Goal: Use online tool/utility: Utilize a website feature to perform a specific function

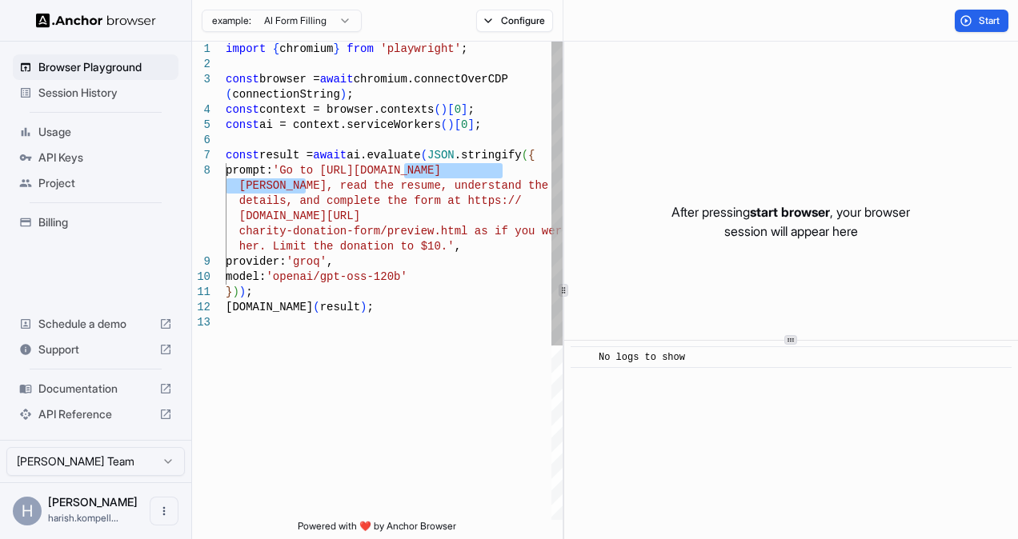
drag, startPoint x: 403, startPoint y: 171, endPoint x: 305, endPoint y: 189, distance: 100.0
click at [305, 189] on div "import { chromium } from 'playwright' ; const browser = await chromium.connectO…" at bounding box center [394, 418] width 337 height 752
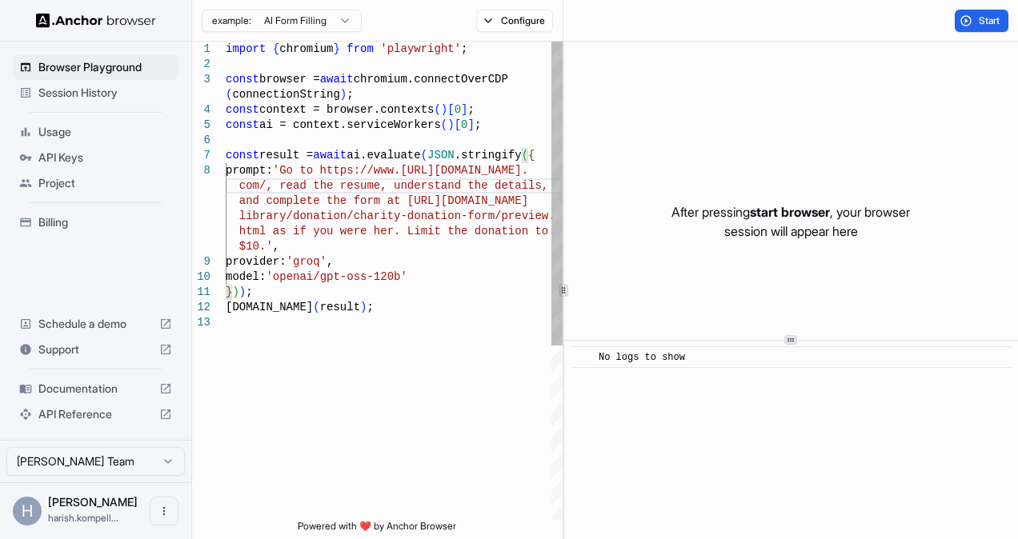
click at [402, 173] on div "import { chromium } from 'playwright' ; const browser = await chromium.connectO…" at bounding box center [394, 418] width 337 height 752
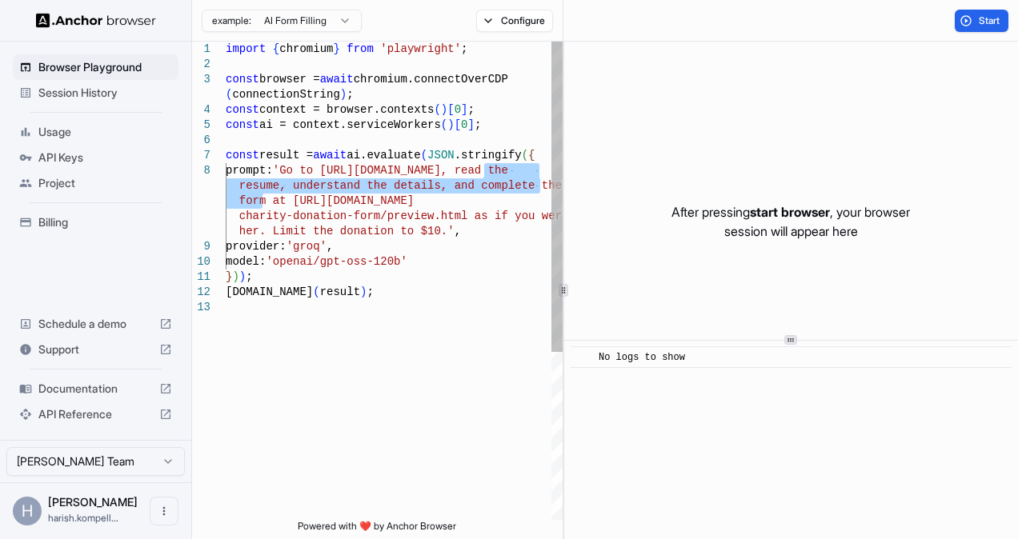
drag, startPoint x: 483, startPoint y: 173, endPoint x: 264, endPoint y: 198, distance: 220.7
click at [264, 198] on div "import { chromium } from 'playwright' ; const browser = await chromium.connectO…" at bounding box center [394, 410] width 337 height 737
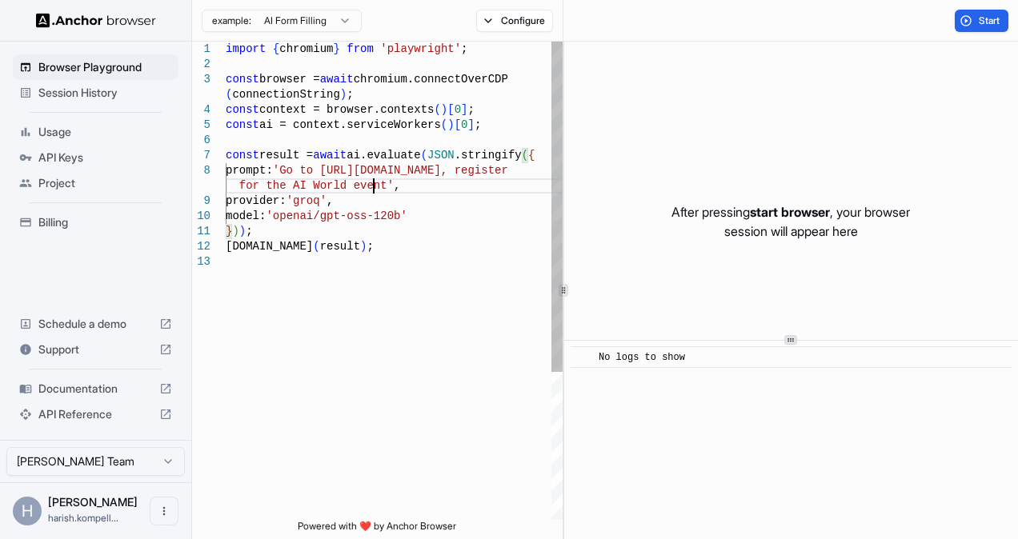
scroll to position [75, 0]
click at [292, 354] on div "import { chromium } from 'playwright' ; const browser = await chromium.connectO…" at bounding box center [394, 388] width 337 height 692
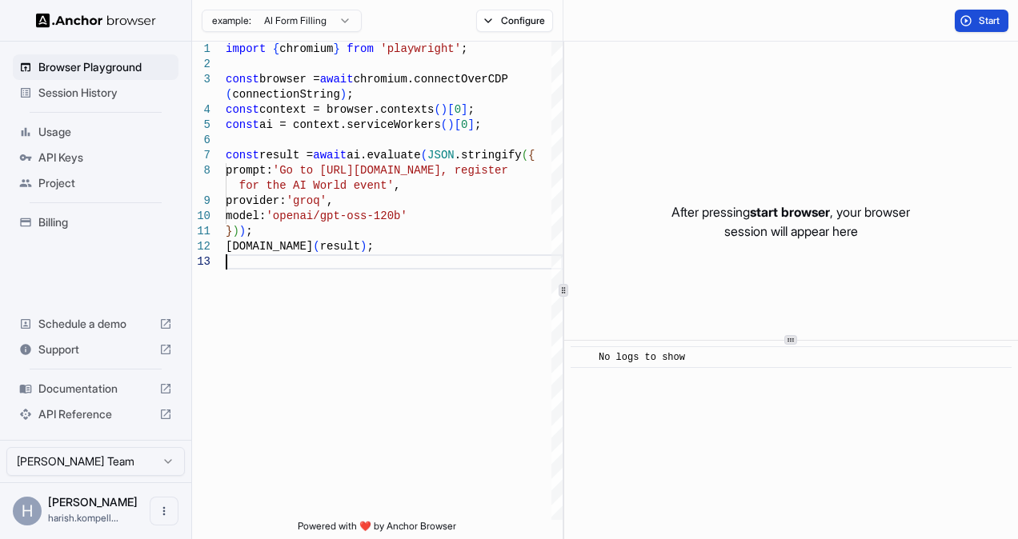
click at [982, 16] on span "Start" at bounding box center [990, 20] width 22 height 13
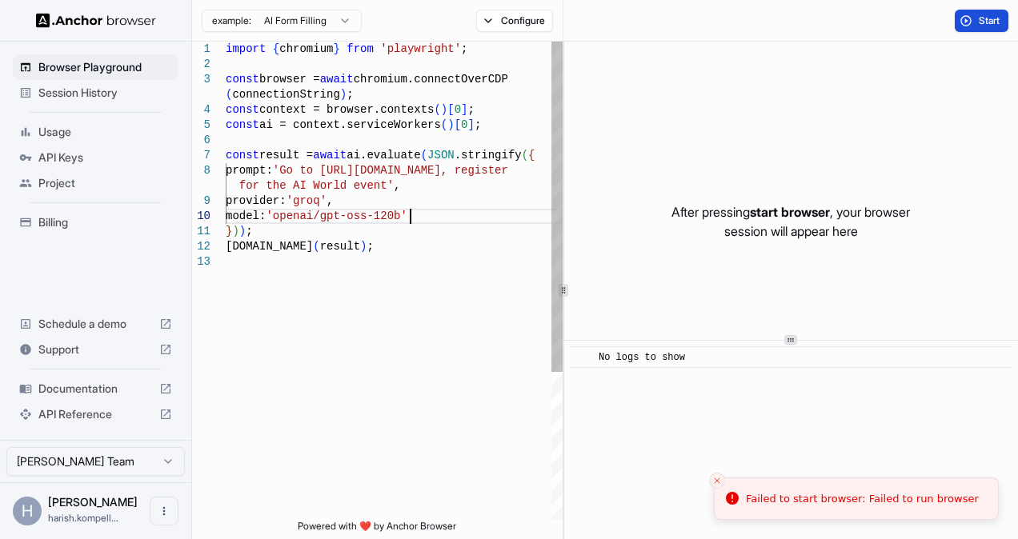
click at [410, 215] on div "import { chromium } from 'playwright' ; const browser = await chromium.connectO…" at bounding box center [394, 388] width 337 height 692
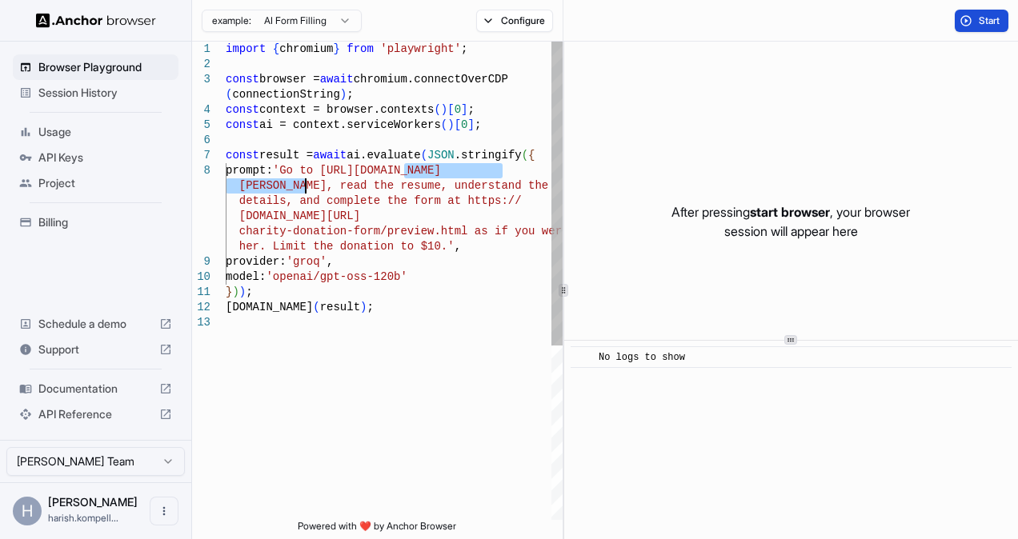
click at [491, 207] on div "import { chromium } from 'playwright' ; const browser = await chromium.connectO…" at bounding box center [394, 418] width 337 height 752
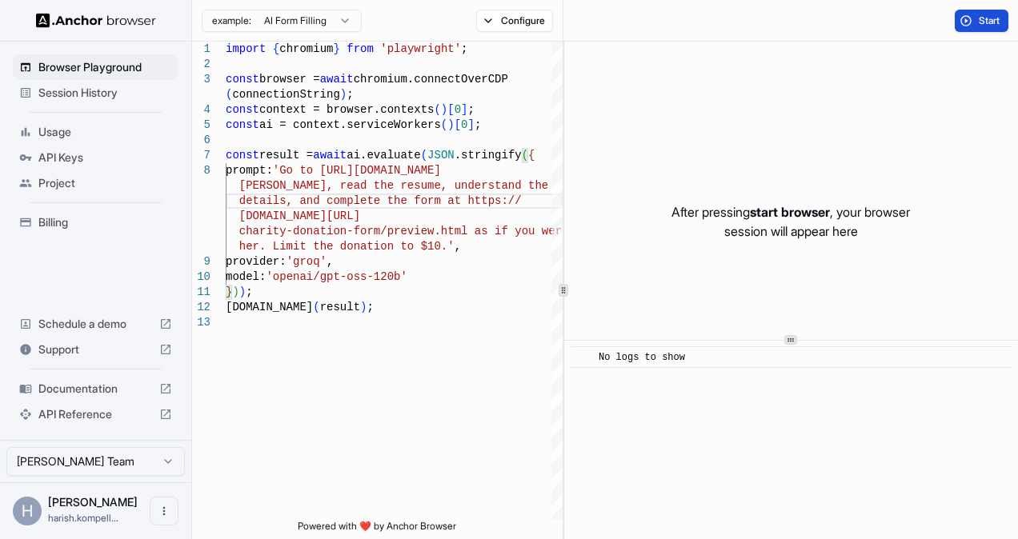
click at [976, 22] on button "Start" at bounding box center [982, 21] width 54 height 22
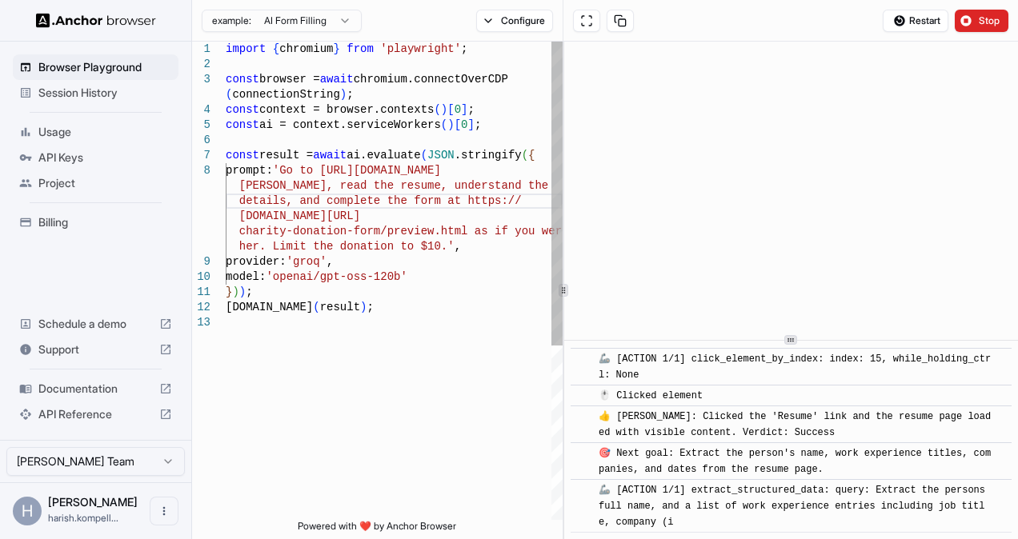
scroll to position [546, 0]
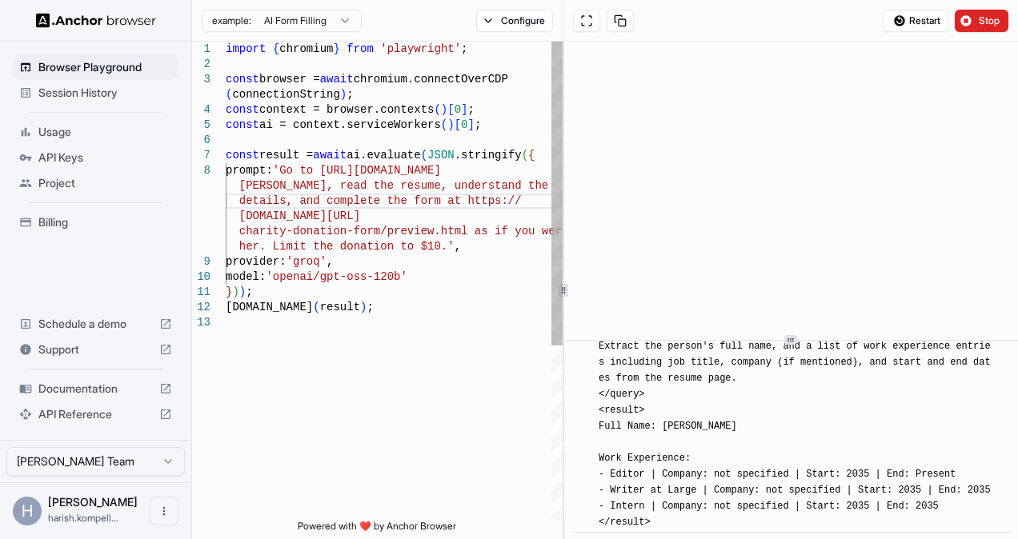
type textarea "**********"
drag, startPoint x: 304, startPoint y: 190, endPoint x: 333, endPoint y: 174, distance: 33.0
click at [333, 174] on div "import { chromium } from 'playwright' ; const browser = await chromium.connectO…" at bounding box center [394, 418] width 337 height 752
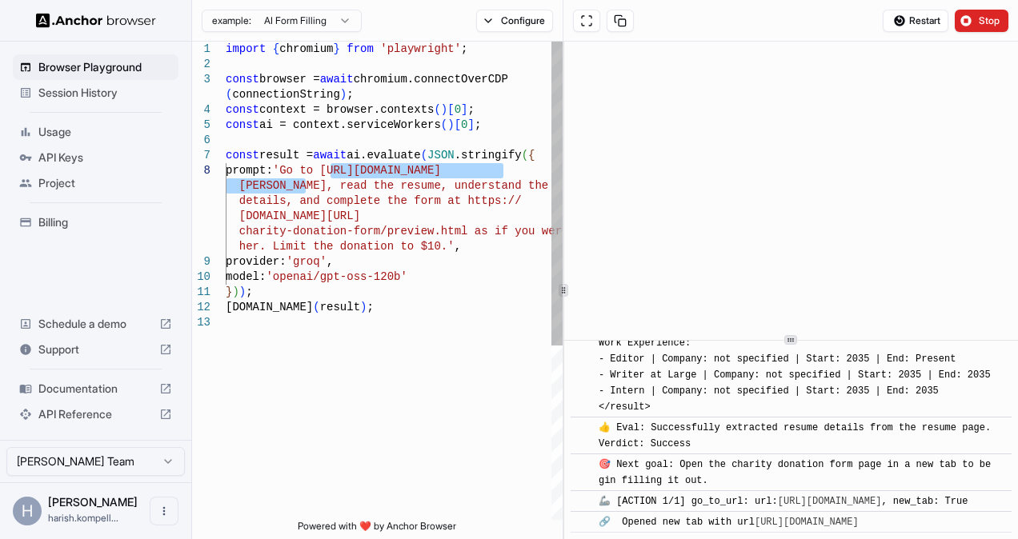
scroll to position [691, 0]
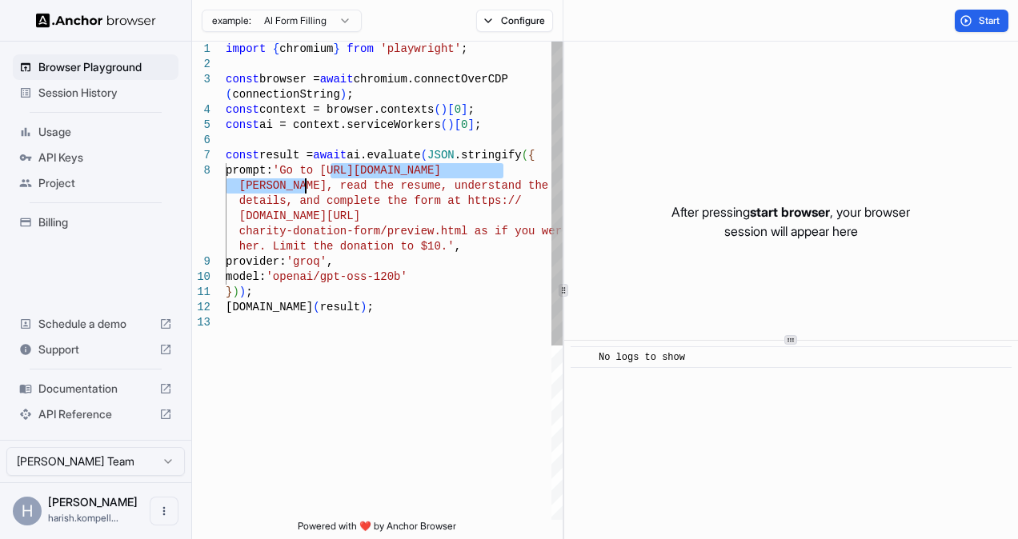
drag, startPoint x: 330, startPoint y: 174, endPoint x: 304, endPoint y: 186, distance: 28.3
click at [304, 186] on div "import { chromium } from 'playwright' ; const browser = await chromium.connectO…" at bounding box center [394, 418] width 337 height 752
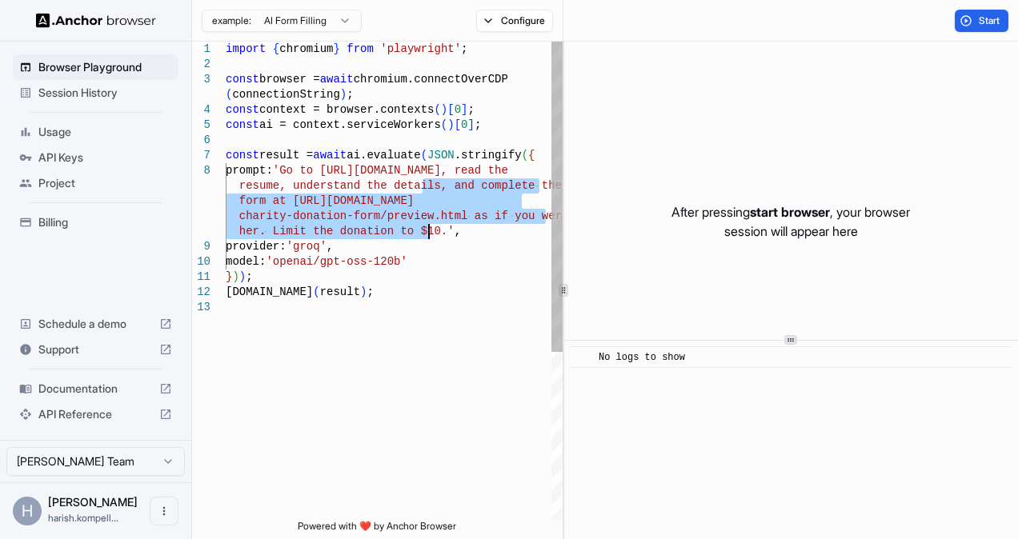
drag, startPoint x: 423, startPoint y: 186, endPoint x: 426, endPoint y: 232, distance: 46.5
click at [426, 232] on div "import { chromium } from 'playwright' ; const browser = await chromium.connectO…" at bounding box center [394, 410] width 337 height 737
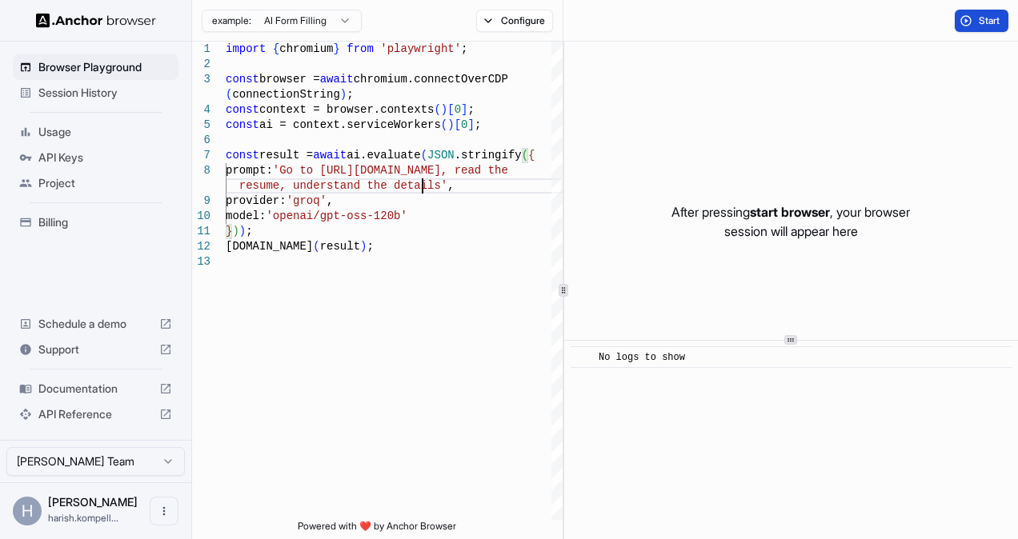
click at [968, 22] on button "Start" at bounding box center [982, 21] width 54 height 22
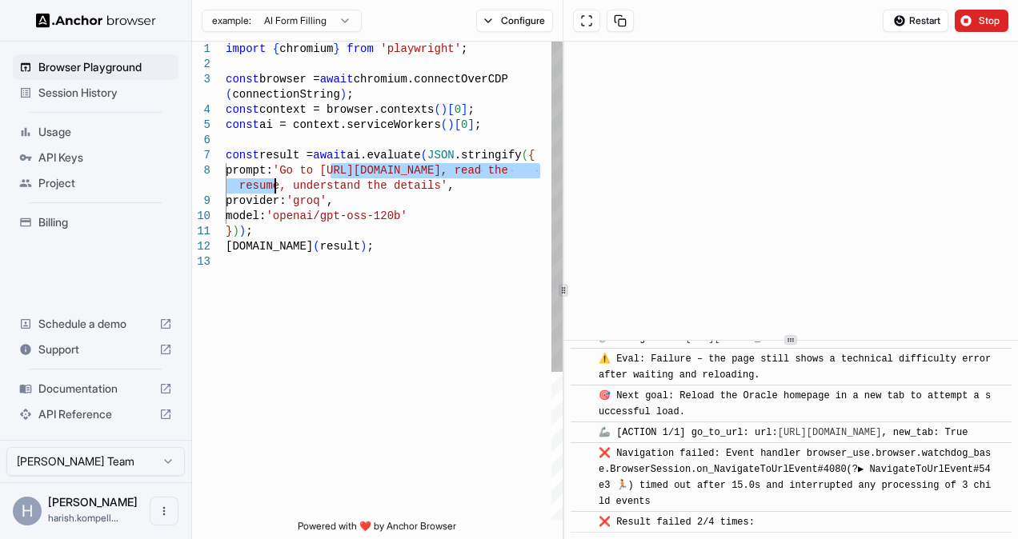
drag, startPoint x: 330, startPoint y: 173, endPoint x: 277, endPoint y: 191, distance: 55.9
click at [277, 191] on div "import { chromium } from 'playwright' ; const browser = await chromium.connectO…" at bounding box center [394, 388] width 337 height 692
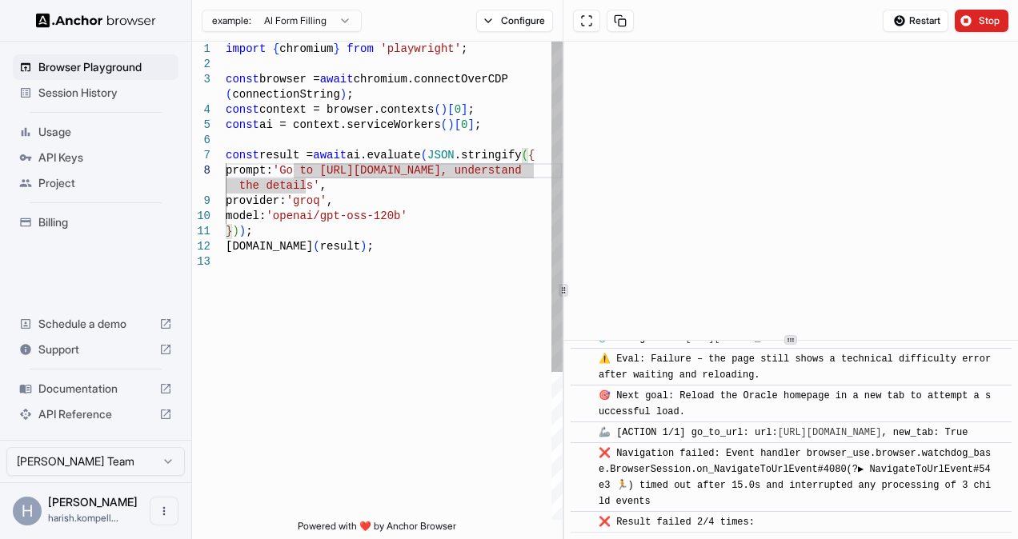
click at [280, 186] on div "import { chromium } from 'playwright' ; const browser = await chromium.connectO…" at bounding box center [394, 388] width 337 height 692
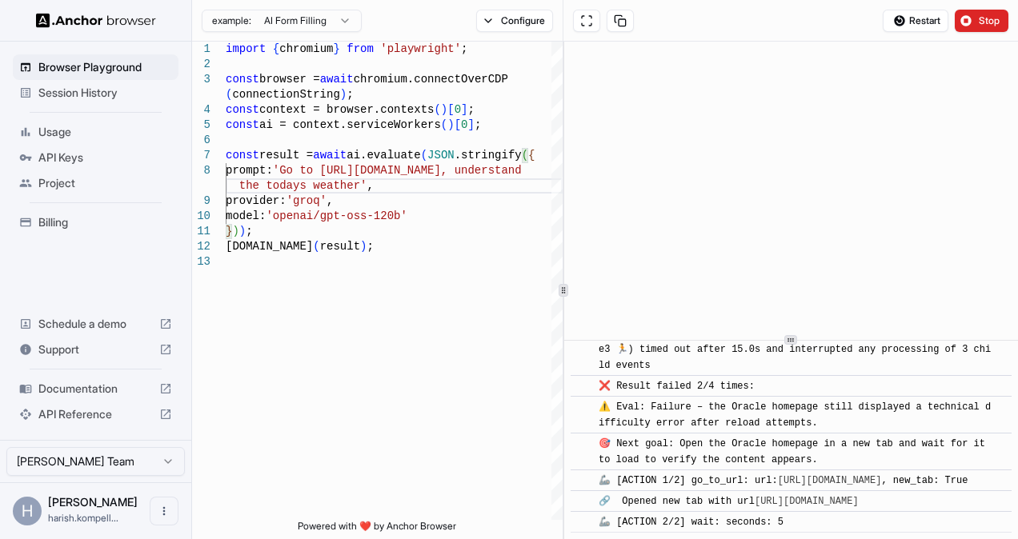
scroll to position [584, 0]
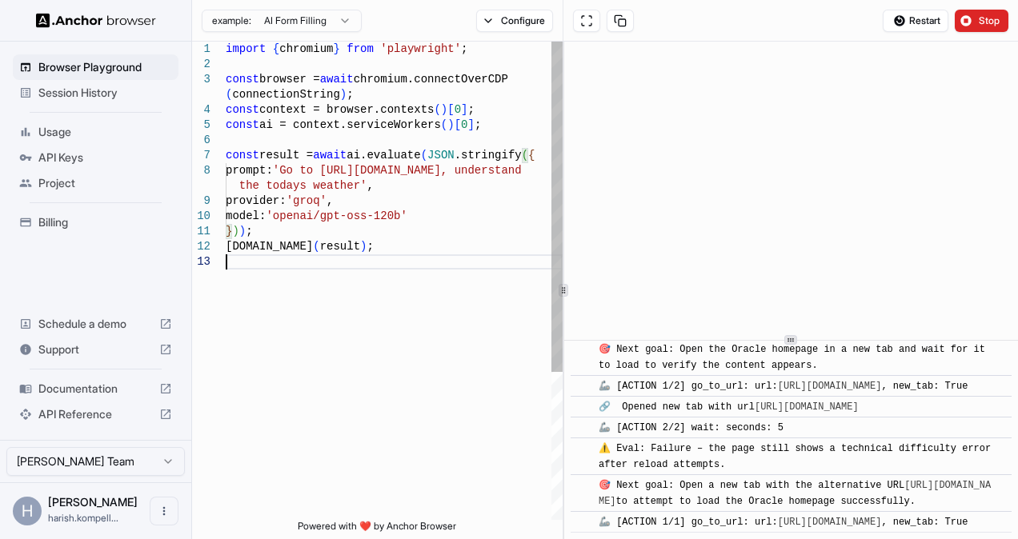
click at [434, 304] on div "import { chromium } from 'playwright' ; const browser = await chromium.connectO…" at bounding box center [394, 388] width 337 height 692
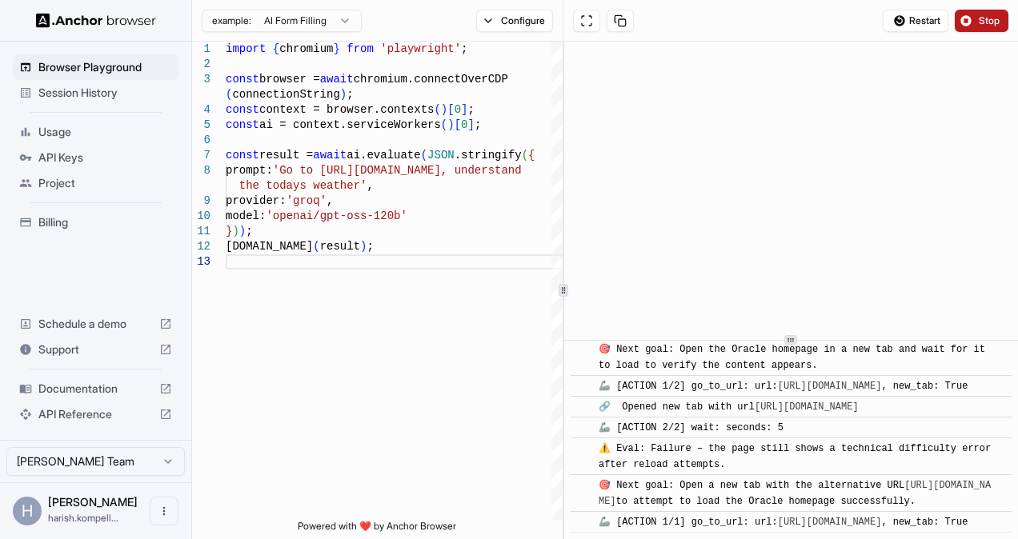
click at [982, 22] on span "Stop" at bounding box center [990, 20] width 22 height 13
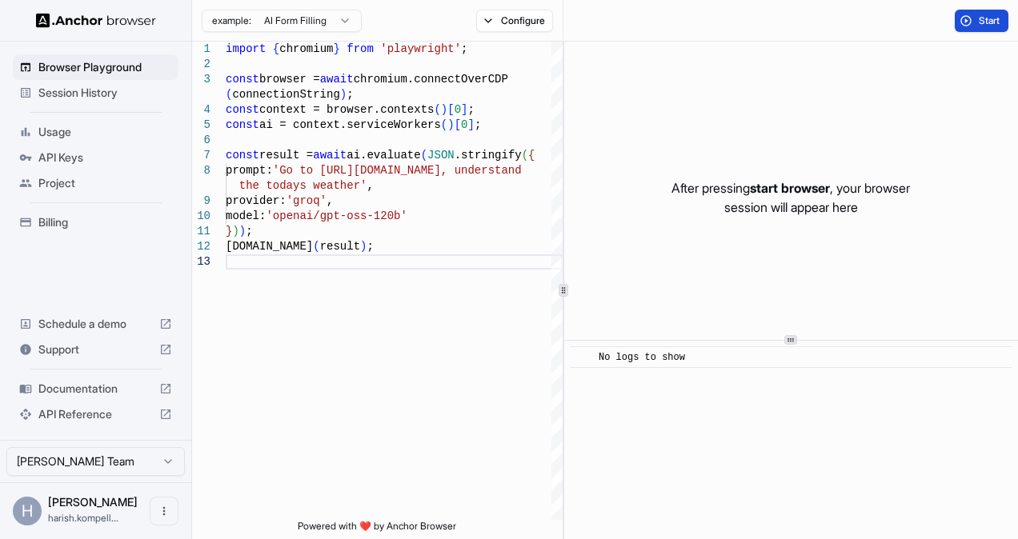
click at [979, 21] on span "Start" at bounding box center [990, 20] width 22 height 13
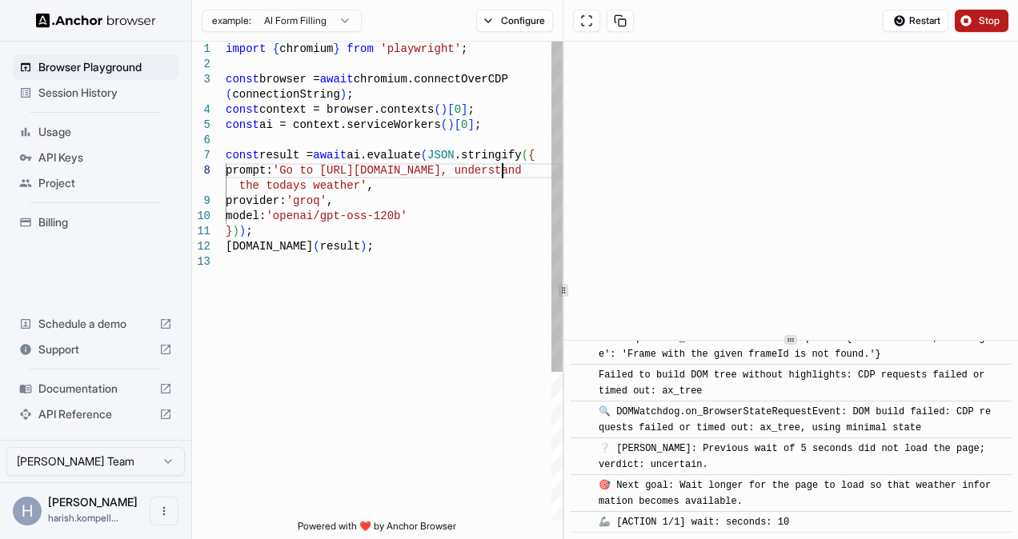
scroll to position [75, 0]
click at [504, 171] on div "import { chromium } from 'playwright' ; const browser = await chromium.connectO…" at bounding box center [394, 388] width 337 height 692
click at [400, 343] on div "import { chromium } from 'playwright' ; const browser = await chromium.connectO…" at bounding box center [394, 388] width 337 height 692
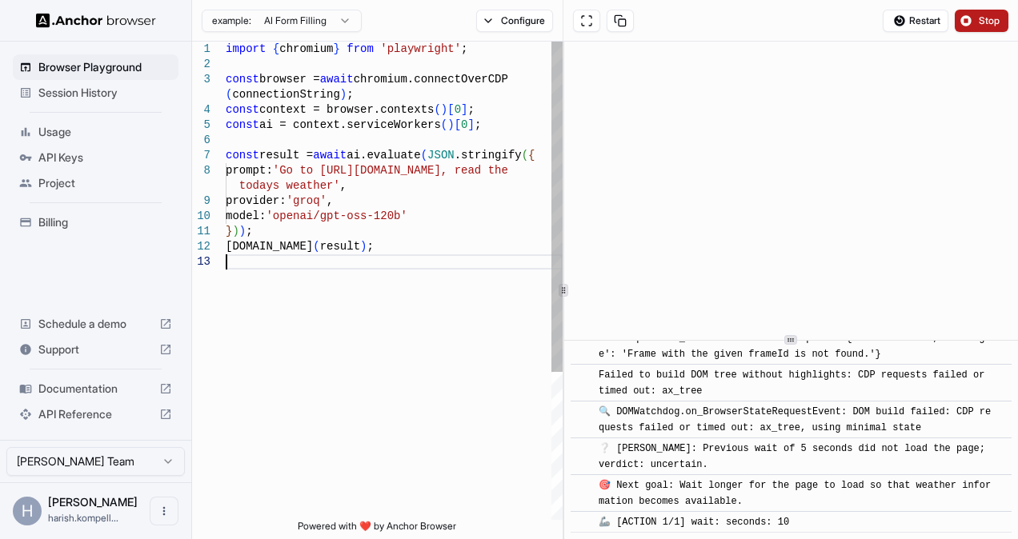
scroll to position [75, 0]
click at [507, 171] on div "import { chromium } from 'playwright' ; const browser = await chromium.connectO…" at bounding box center [394, 388] width 337 height 692
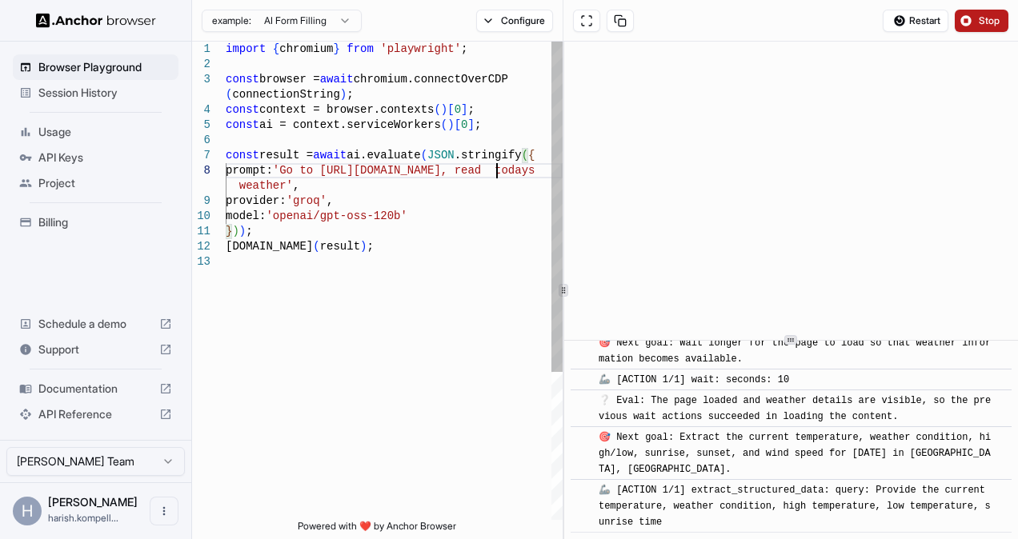
click at [280, 186] on div "import { chromium } from 'playwright' ; const browser = await chromium.connectO…" at bounding box center [394, 388] width 337 height 692
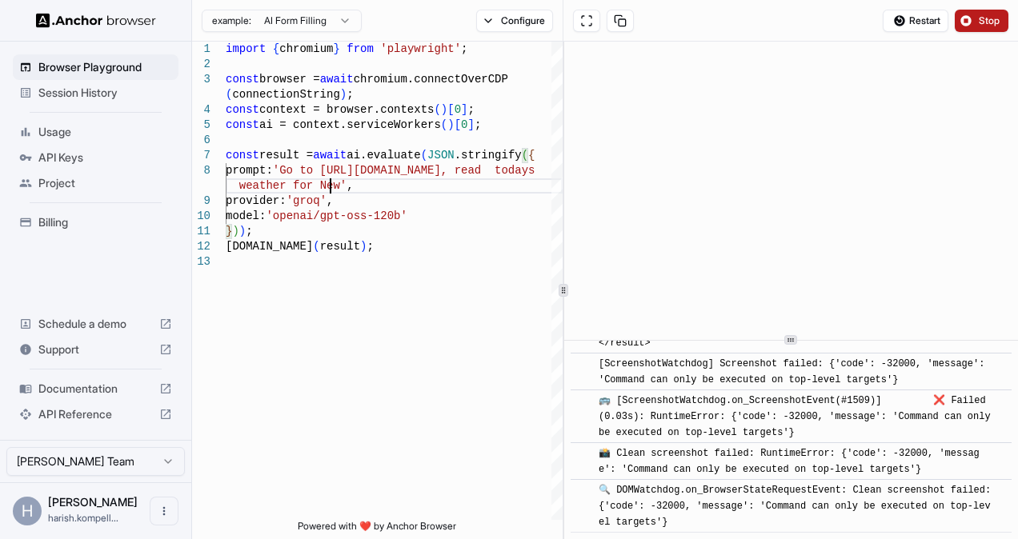
scroll to position [912, 0]
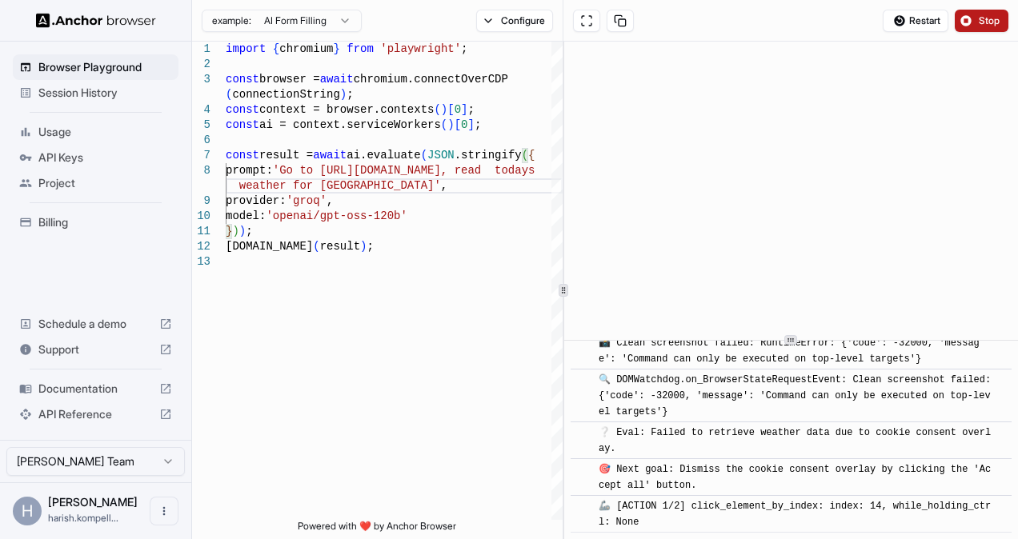
click at [986, 21] on span "Stop" at bounding box center [990, 20] width 22 height 13
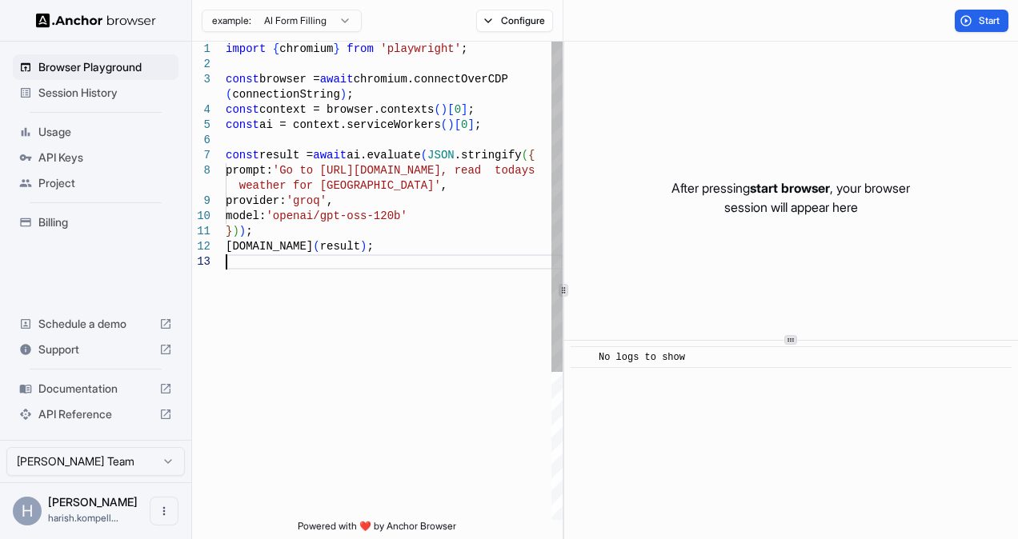
click at [389, 258] on div "import { chromium } from 'playwright' ; const browser = await chromium.connectO…" at bounding box center [394, 388] width 337 height 692
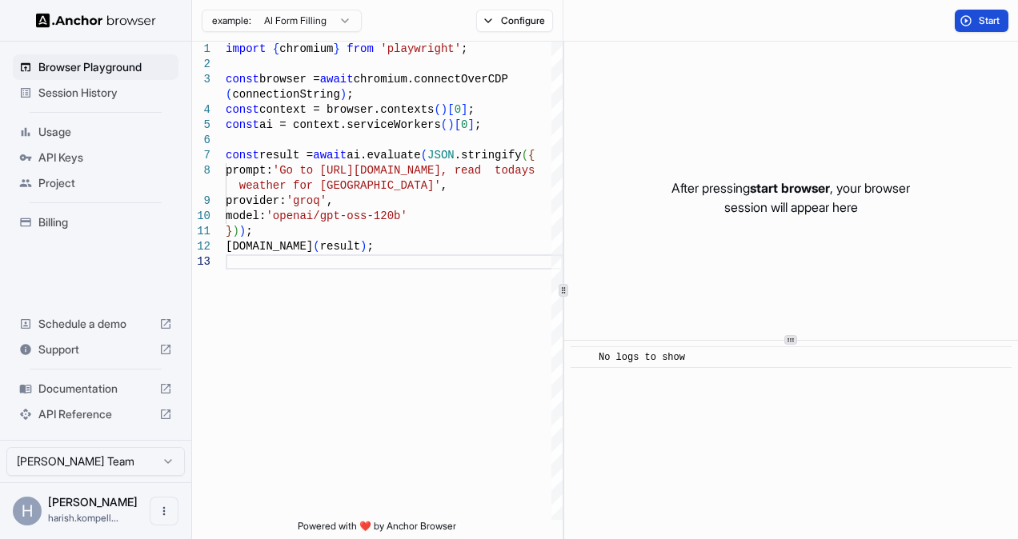
click at [980, 18] on span "Start" at bounding box center [990, 20] width 22 height 13
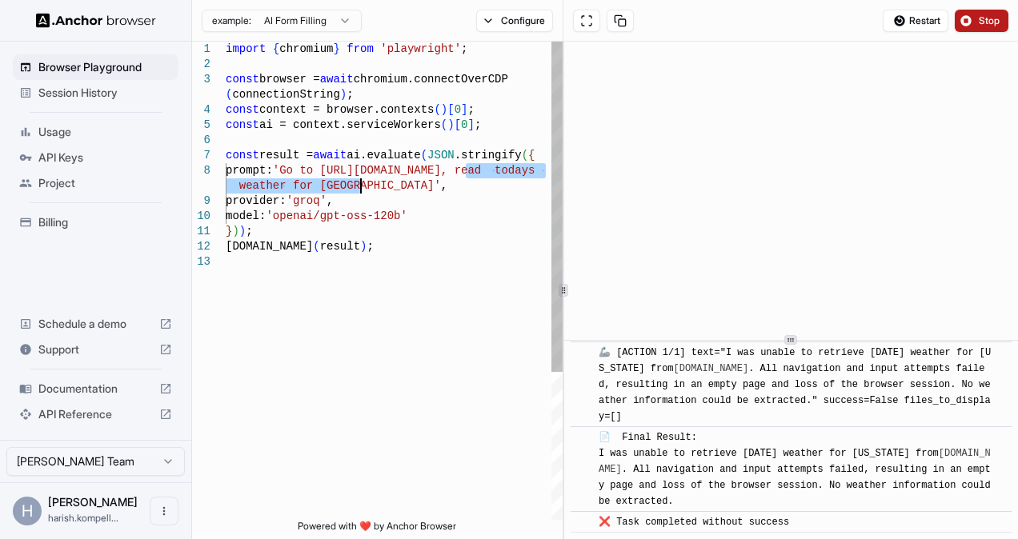
scroll to position [1822, 0]
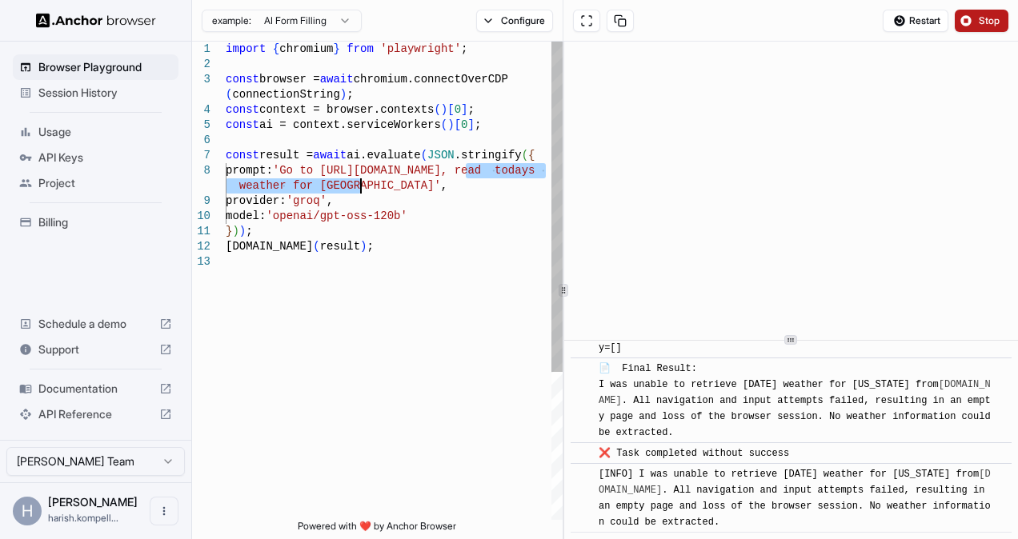
drag, startPoint x: 465, startPoint y: 171, endPoint x: 360, endPoint y: 189, distance: 106.3
click at [360, 189] on div "import { chromium } from 'playwright' ; const browser = await chromium.connectO…" at bounding box center [394, 388] width 337 height 692
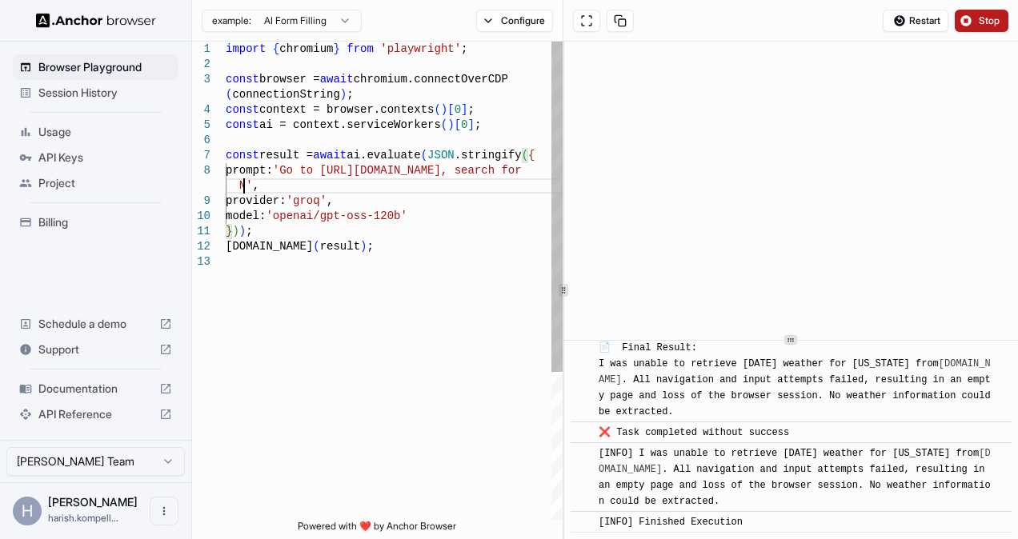
scroll to position [138, 0]
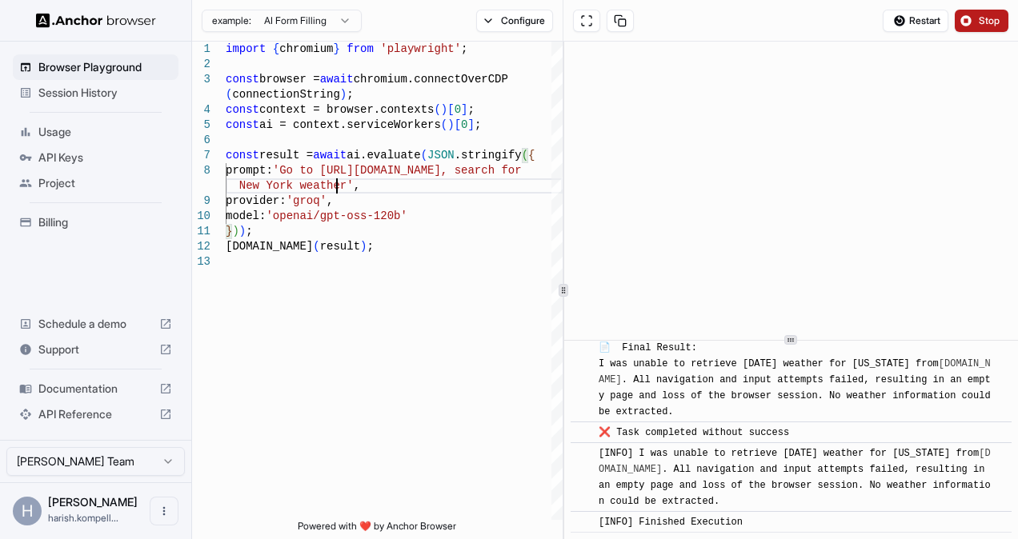
type textarea "**********"
click at [988, 21] on span "Stop" at bounding box center [990, 20] width 22 height 13
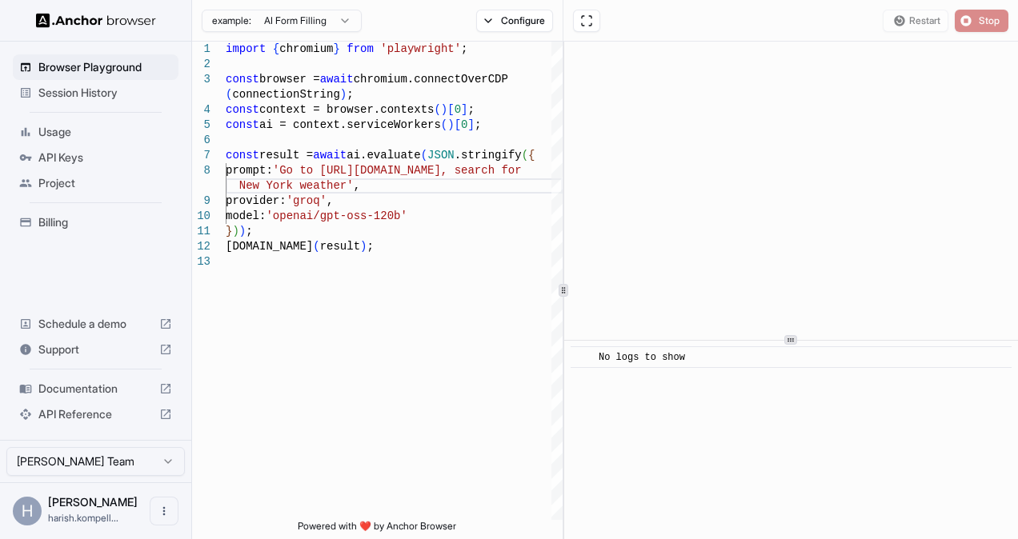
scroll to position [0, 0]
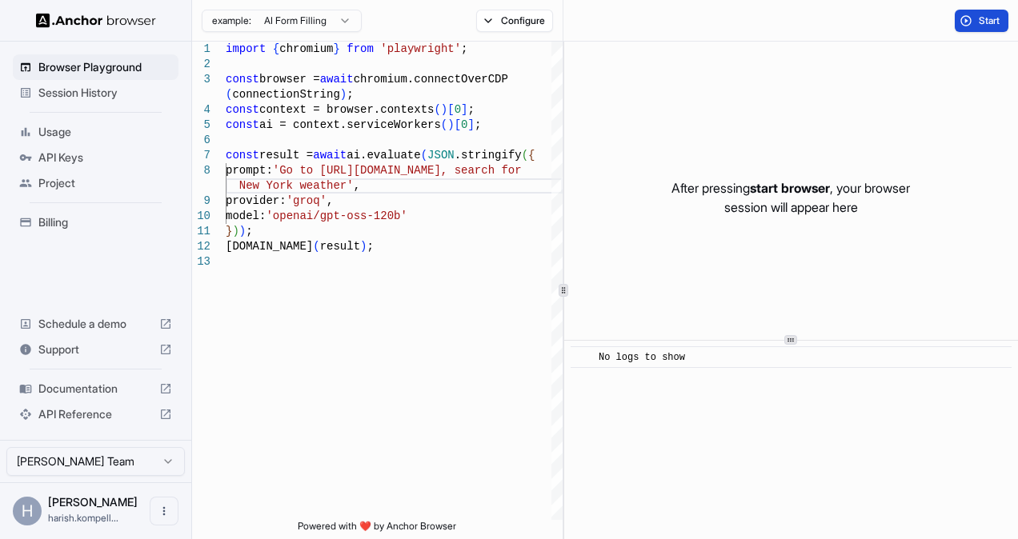
click at [980, 25] on span "Start" at bounding box center [990, 20] width 22 height 13
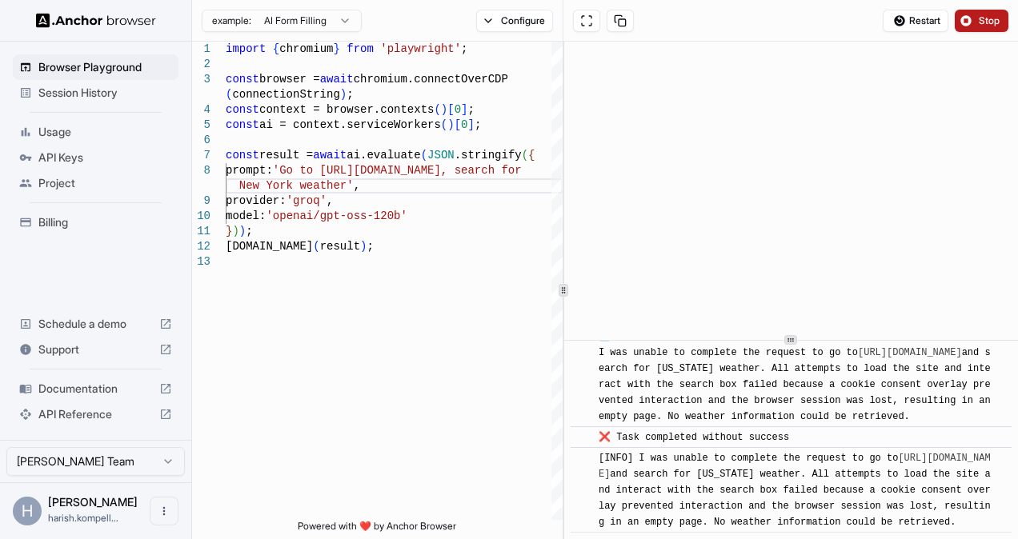
scroll to position [1778, 0]
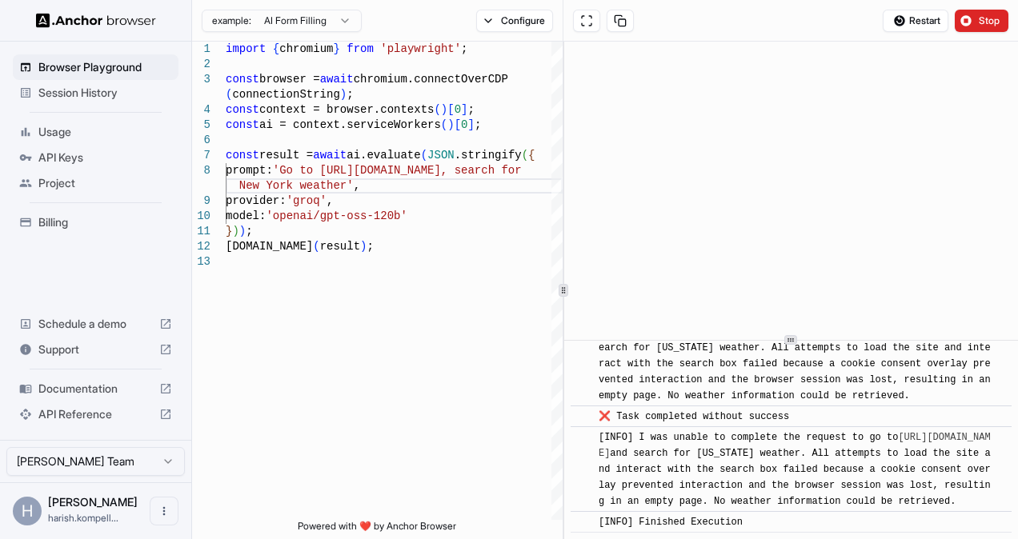
click at [1008, 20] on div "Restart Stop" at bounding box center [945, 21] width 145 height 22
click at [996, 22] on span "Stop" at bounding box center [990, 20] width 22 height 13
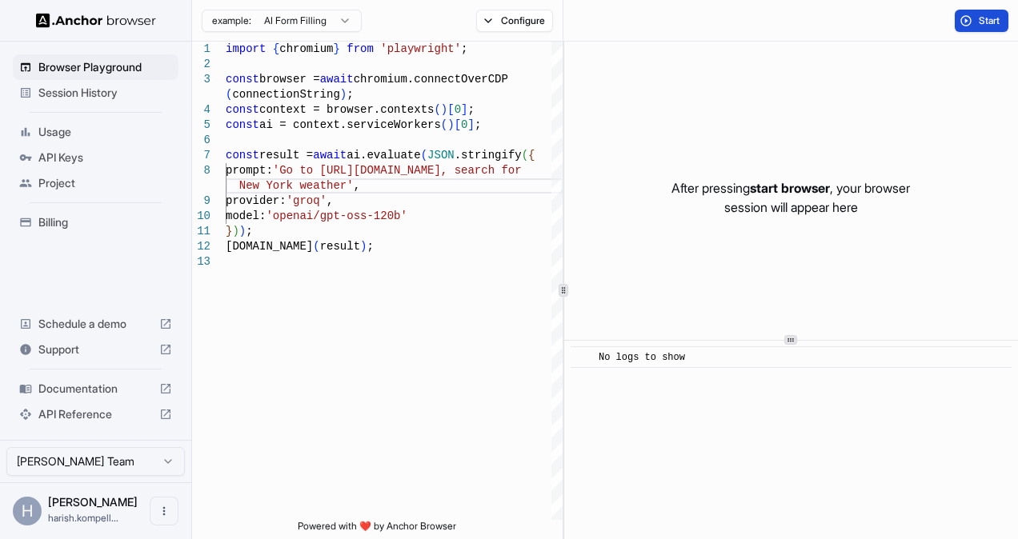
click at [975, 21] on button "Start" at bounding box center [982, 21] width 54 height 22
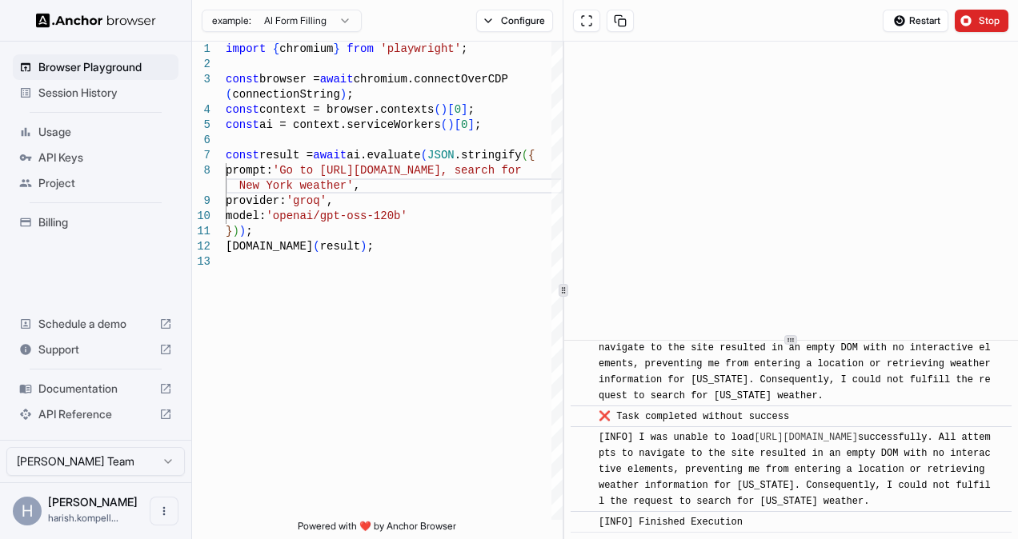
scroll to position [1838, 0]
click at [66, 163] on span "API Keys" at bounding box center [105, 158] width 134 height 16
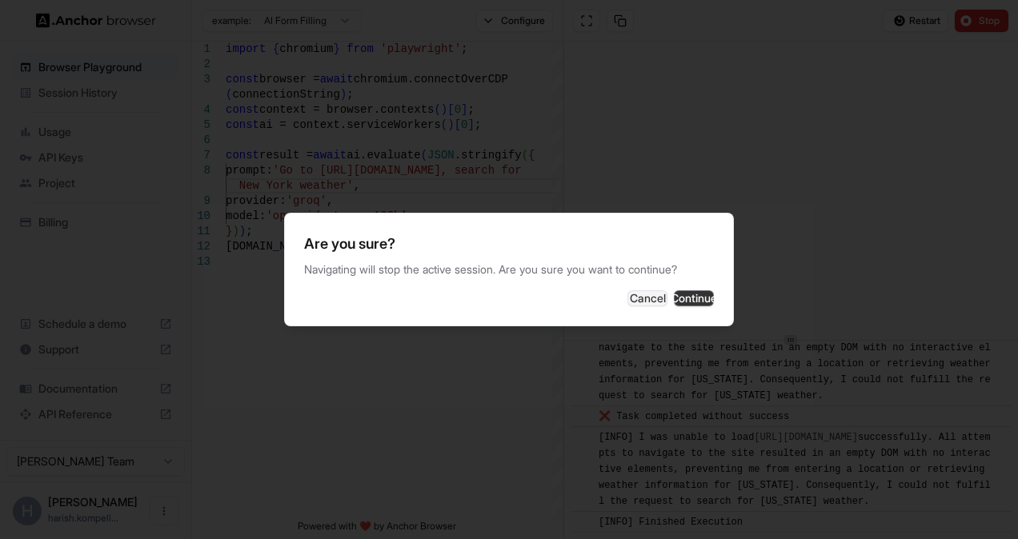
click at [688, 306] on button "Continue" at bounding box center [694, 299] width 40 height 16
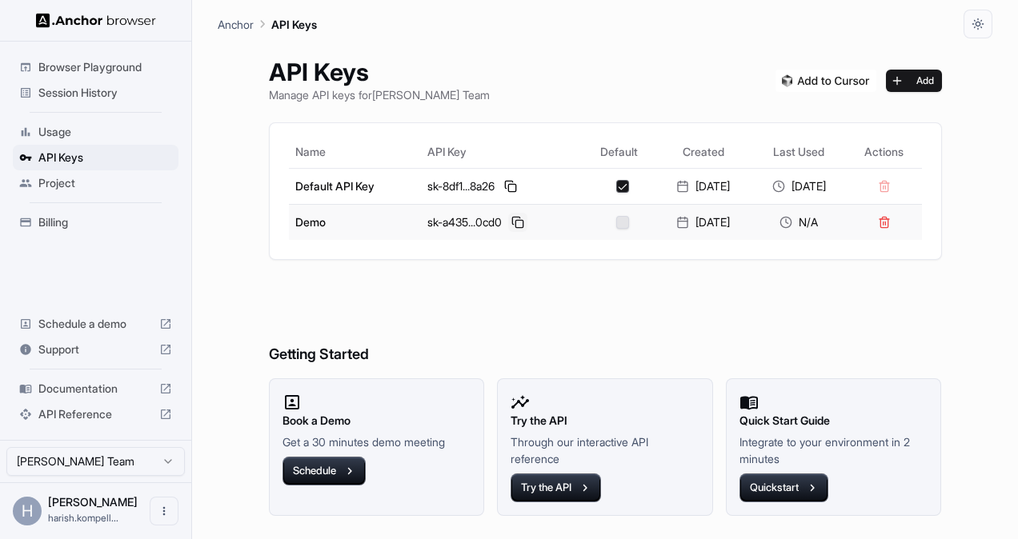
click at [508, 224] on button at bounding box center [517, 222] width 19 height 19
click at [102, 70] on span "Browser Playground" at bounding box center [105, 67] width 134 height 16
